Goal: Task Accomplishment & Management: Complete application form

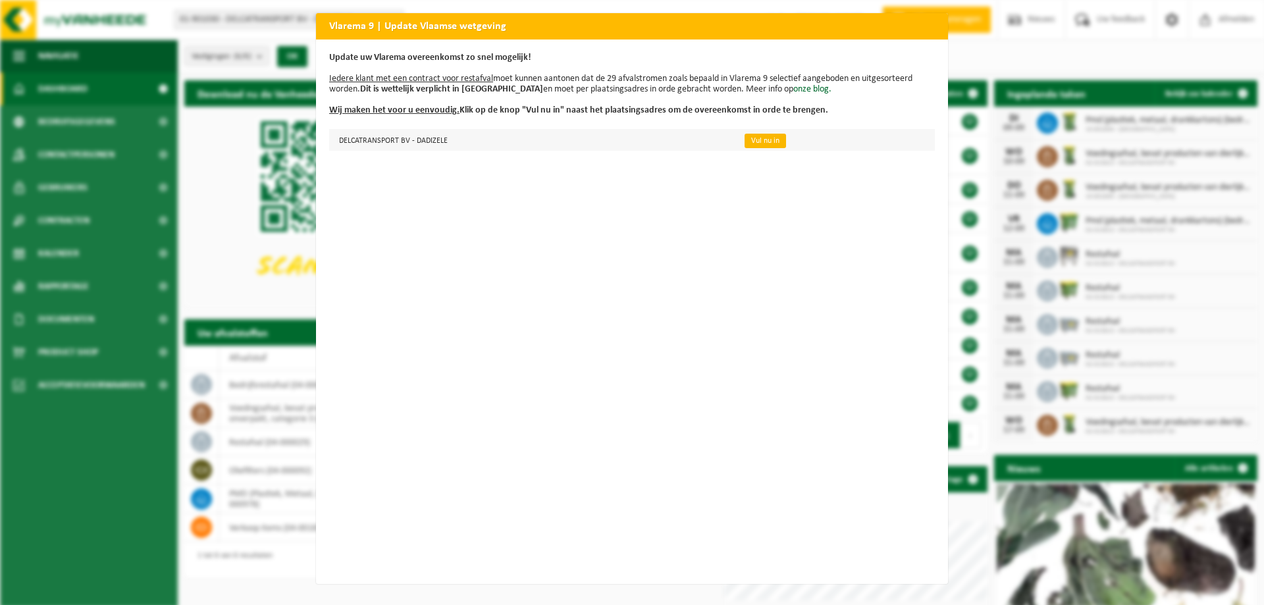
click at [766, 140] on link "Vul nu in" at bounding box center [765, 141] width 41 height 14
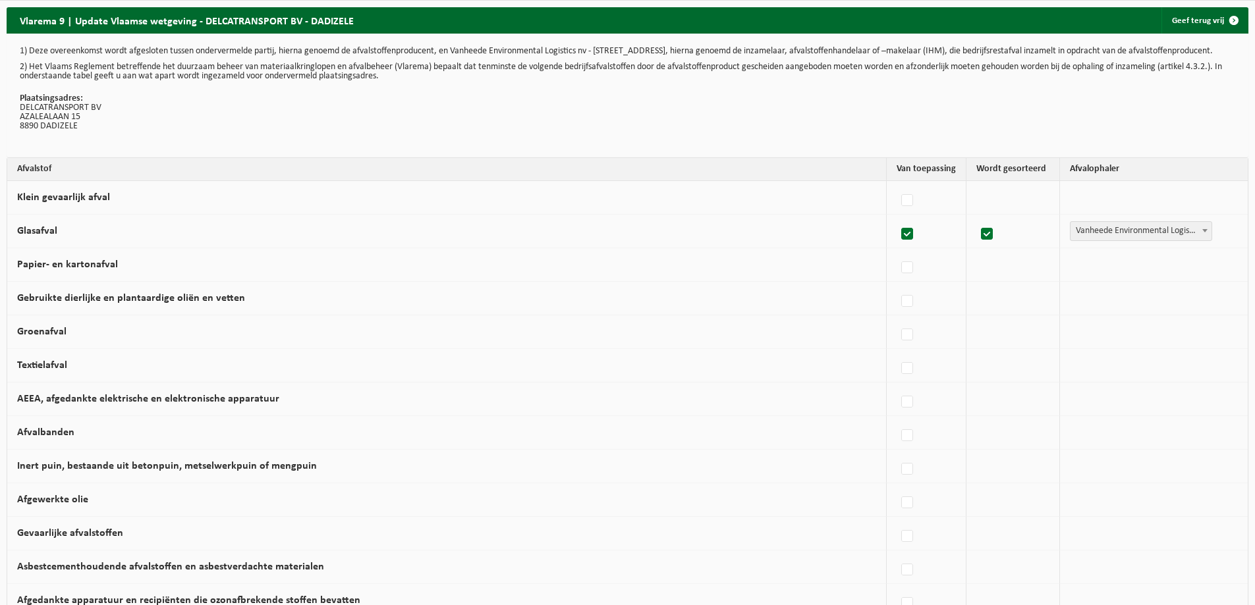
click at [985, 240] on label at bounding box center [987, 235] width 18 height 20
click at [976, 218] on input "checkbox" at bounding box center [975, 217] width 1 height 1
checkbox input "false"
click at [902, 242] on label at bounding box center [907, 235] width 18 height 20
click at [896, 218] on input "Glasafval" at bounding box center [896, 217] width 1 height 1
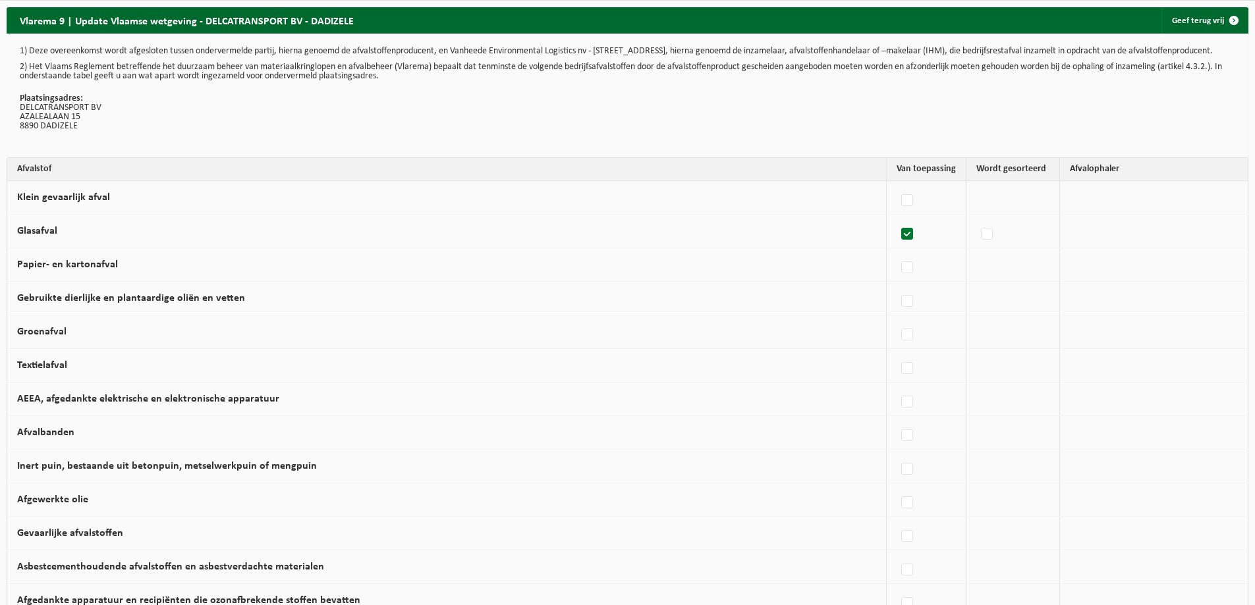
checkbox input "false"
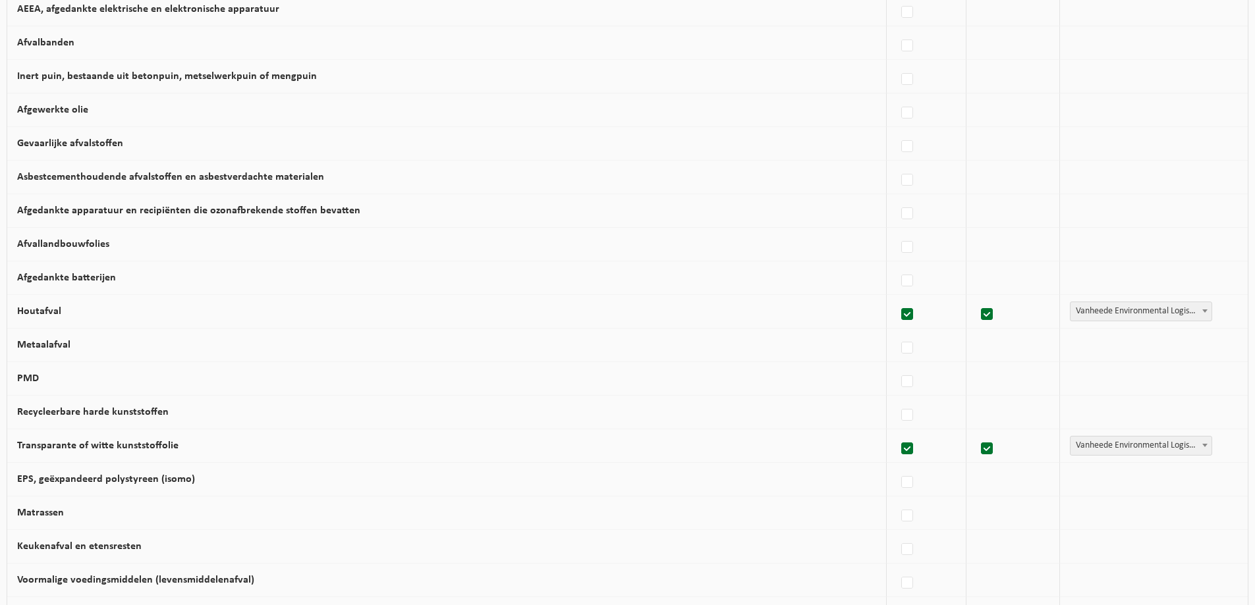
scroll to position [395, 0]
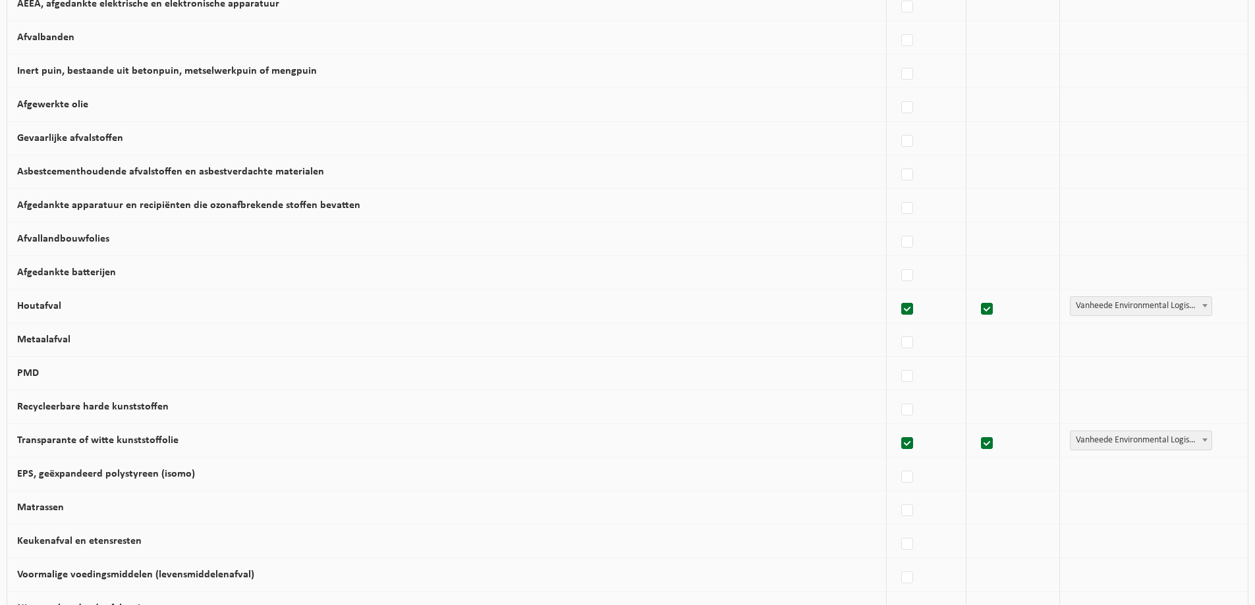
click at [902, 319] on label at bounding box center [907, 310] width 18 height 20
click at [896, 293] on input "Houtafval" at bounding box center [896, 292] width 1 height 1
checkbox input "false"
click at [902, 454] on label at bounding box center [907, 444] width 18 height 20
click at [896, 427] on input "Transparante of witte kunststoffolie" at bounding box center [896, 427] width 1 height 1
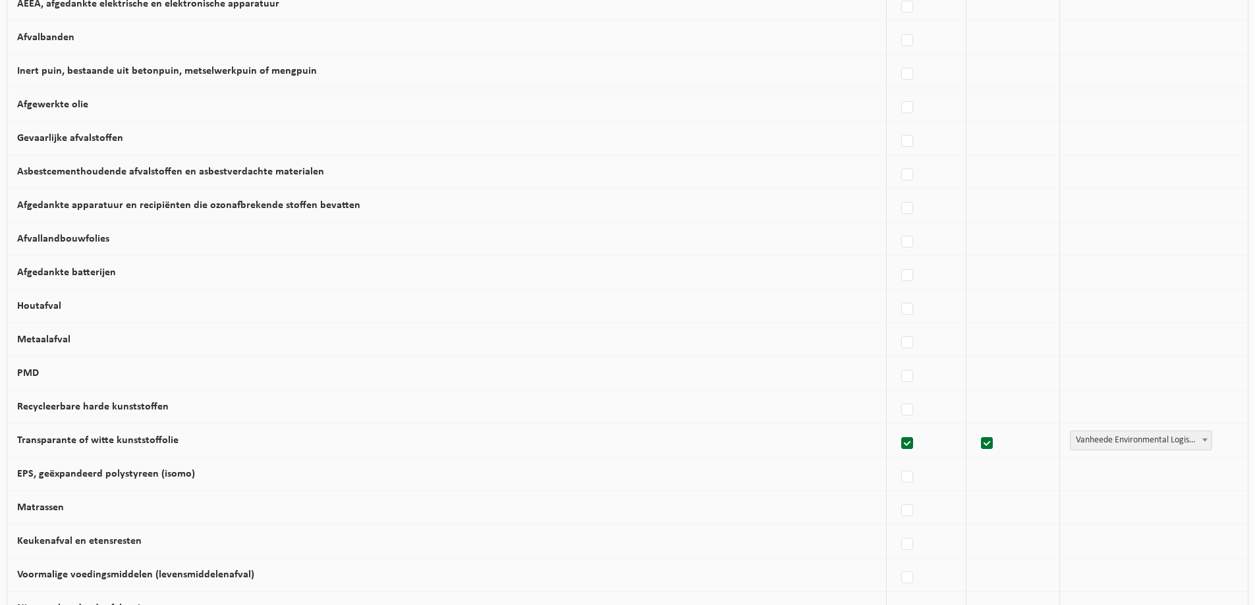
checkbox input "false"
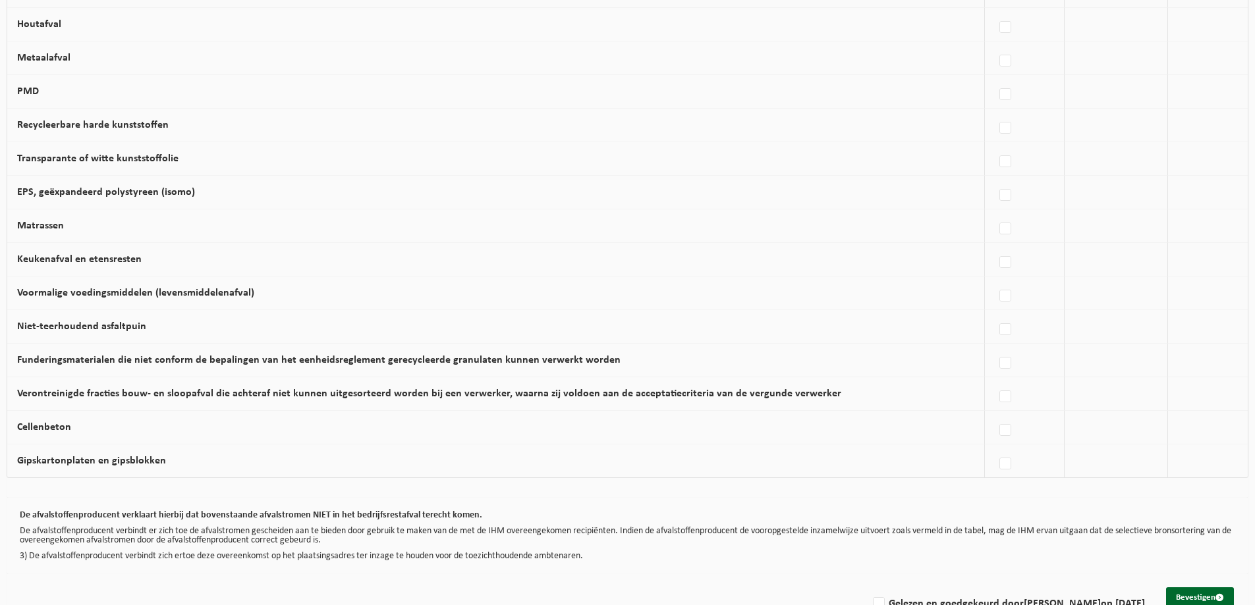
scroll to position [721, 0]
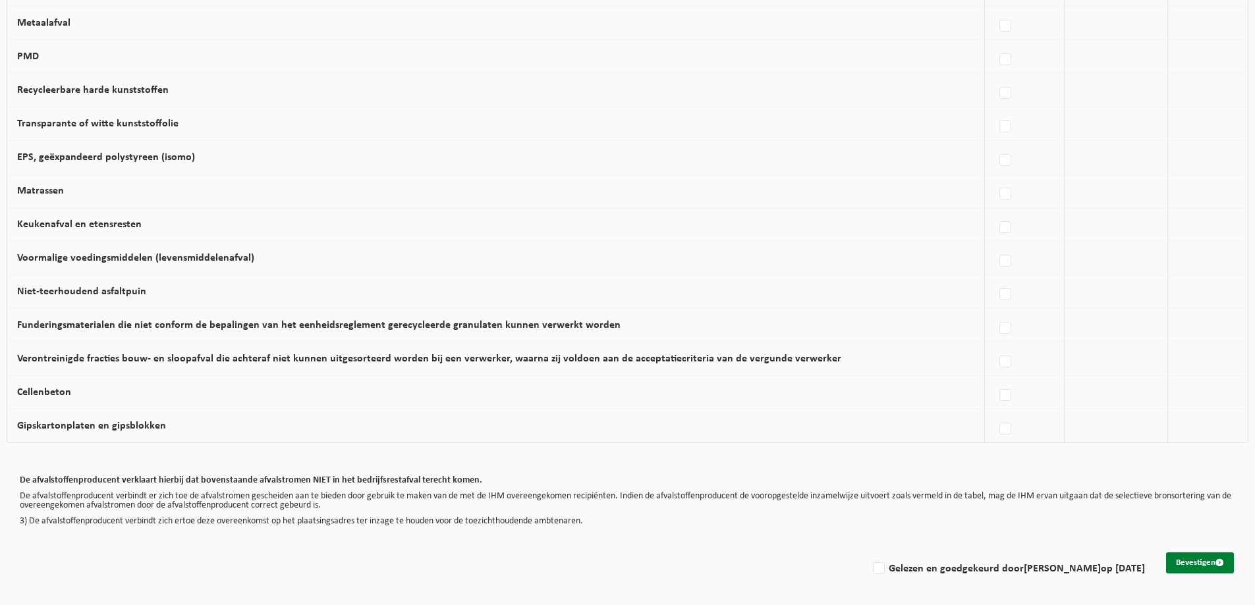
click at [1194, 562] on button "Bevestigen" at bounding box center [1200, 563] width 68 height 21
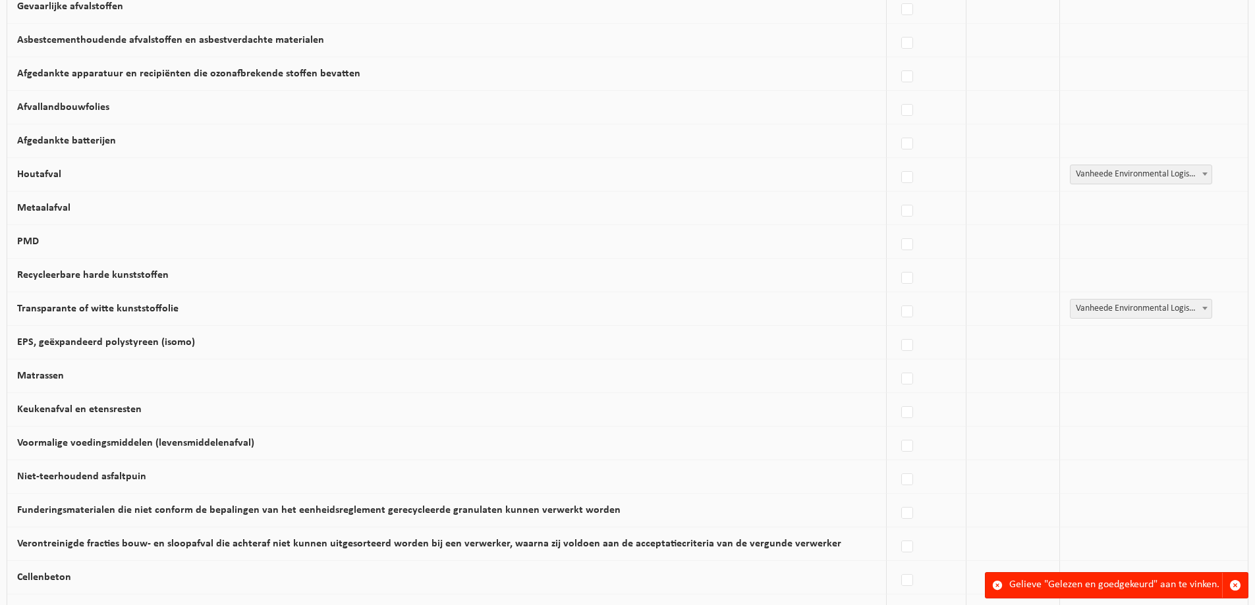
scroll to position [721, 0]
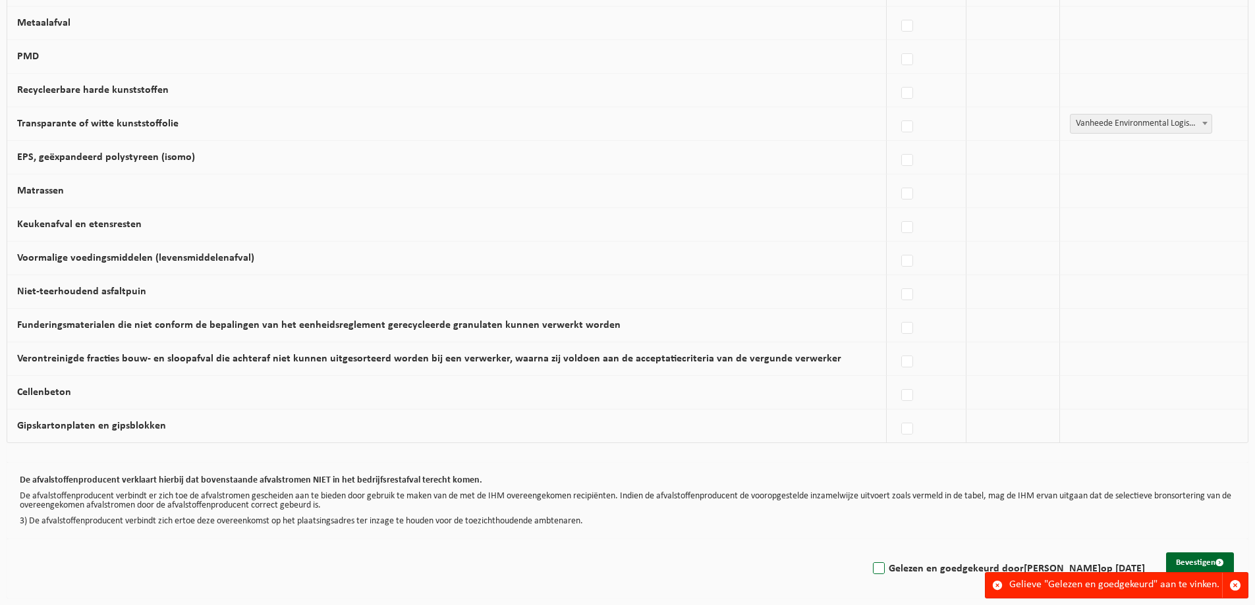
click at [880, 571] on label "Gelezen en goedgekeurd door MARLIES SIOEN op 05/09/25" at bounding box center [1007, 569] width 275 height 20
click at [868, 553] on input "Gelezen en goedgekeurd door MARLIES SIOEN op 05/09/25" at bounding box center [867, 552] width 1 height 1
checkbox input "true"
click at [1181, 562] on button "Bevestigen" at bounding box center [1200, 563] width 68 height 21
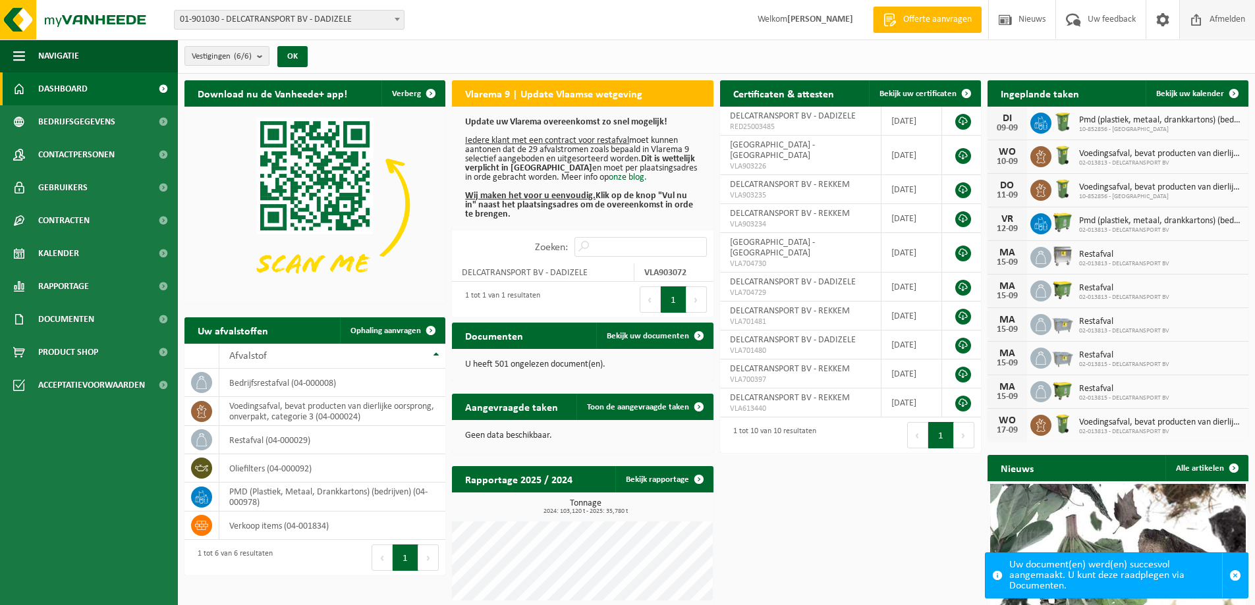
click at [1211, 20] on span "Afmelden" at bounding box center [1227, 19] width 42 height 39
